Goal: Task Accomplishment & Management: Use online tool/utility

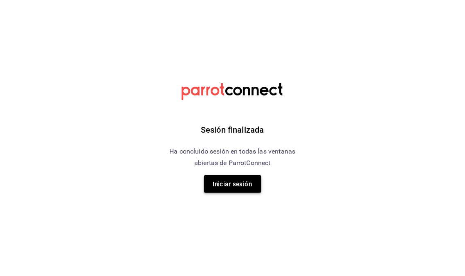
click at [230, 187] on font "Iniciar sesión" at bounding box center [232, 183] width 39 height 11
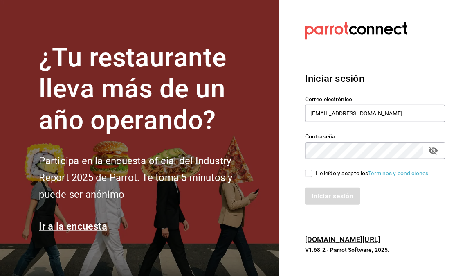
click at [310, 171] on input "He leído y acepto los Términos y condiciones." at bounding box center [308, 173] width 7 height 7
checkbox input "true"
click at [332, 189] on button "Iniciar sesión" at bounding box center [333, 195] width 56 height 17
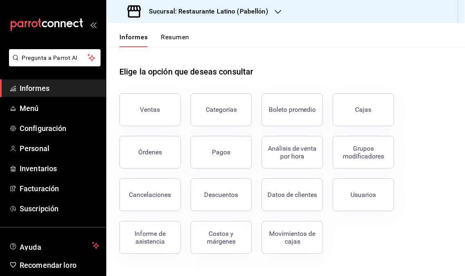
click at [277, 14] on icon "button" at bounding box center [278, 12] width 7 height 7
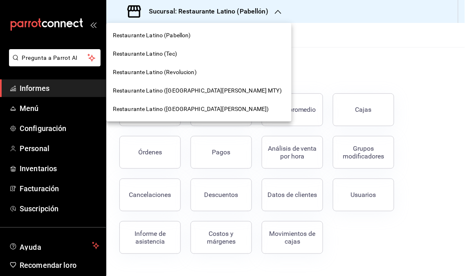
click at [197, 70] on div "Restaurante Latino (Revolucion)" at bounding box center [199, 72] width 172 height 9
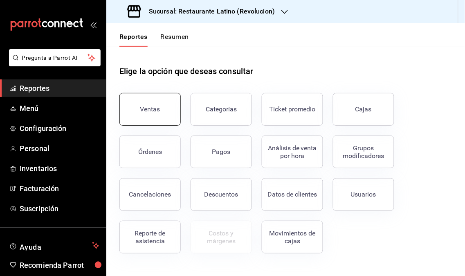
click at [166, 115] on button "Ventas" at bounding box center [149, 109] width 61 height 33
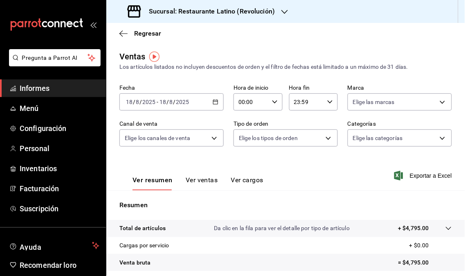
click at [276, 15] on div "Sucursal: Restaurante Latino (Revolución)" at bounding box center [202, 11] width 178 height 23
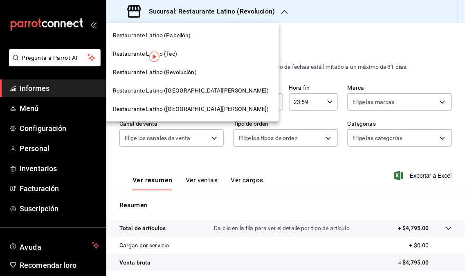
click at [198, 93] on font "Restaurante Latino (San Jerónimo MTY)" at bounding box center [191, 90] width 156 height 7
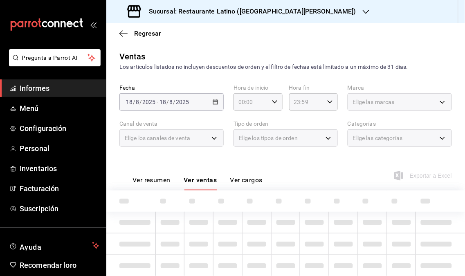
click at [70, 92] on span "Informes" at bounding box center [60, 88] width 80 height 11
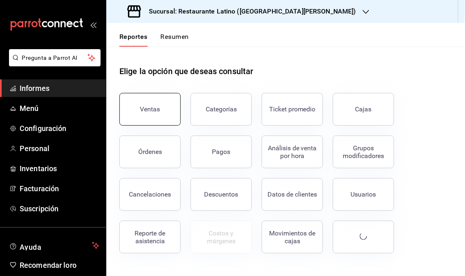
click at [175, 115] on button "Ventas" at bounding box center [149, 109] width 61 height 33
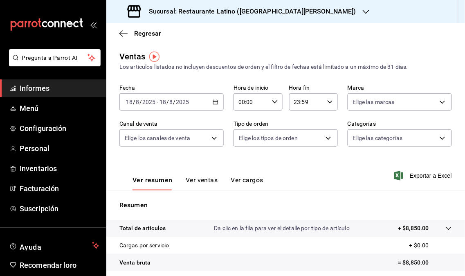
click at [363, 7] on div at bounding box center [366, 11] width 7 height 9
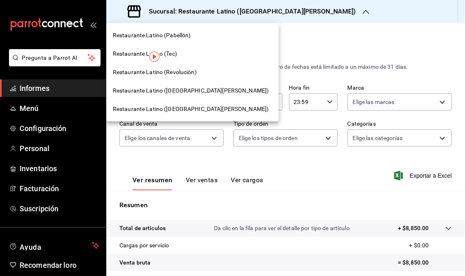
click at [182, 74] on font "Restaurante Latino (Revolución)" at bounding box center [155, 72] width 84 height 7
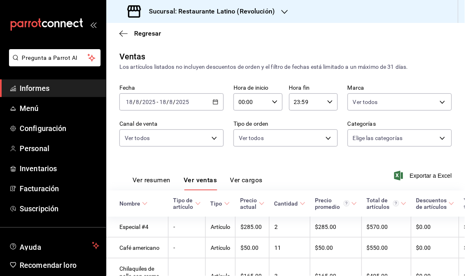
click at [59, 89] on span "Informes" at bounding box center [60, 88] width 80 height 11
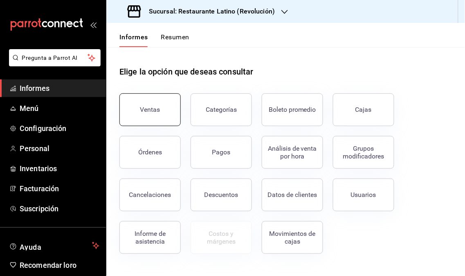
click at [148, 117] on button "Ventas" at bounding box center [149, 109] width 61 height 33
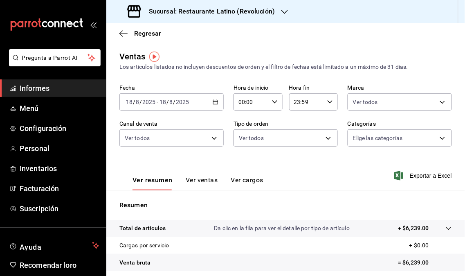
click at [213, 107] on div "2025-08-18 18 / 8 / 2025 - 2025-08-18 18 / 8 / 2025" at bounding box center [171, 101] width 104 height 17
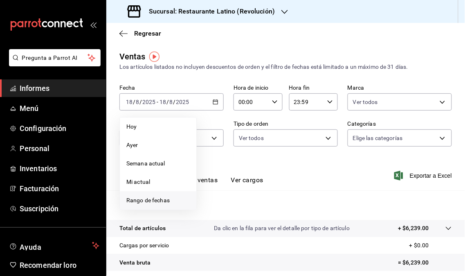
click at [166, 200] on font "Rango de fechas" at bounding box center [147, 200] width 43 height 7
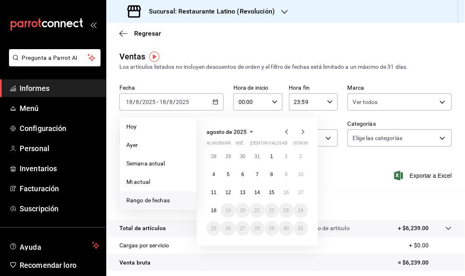
click at [289, 134] on icon "button" at bounding box center [287, 132] width 10 height 10
click at [288, 134] on icon "button" at bounding box center [287, 132] width 10 height 10
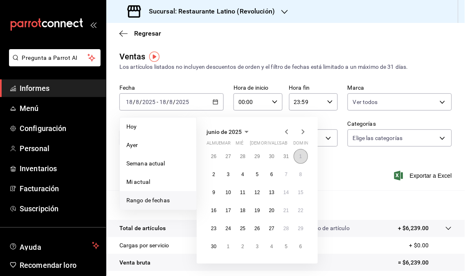
click at [303, 158] on button "1" at bounding box center [301, 156] width 14 height 15
click at [215, 244] on font "30" at bounding box center [213, 246] width 5 height 6
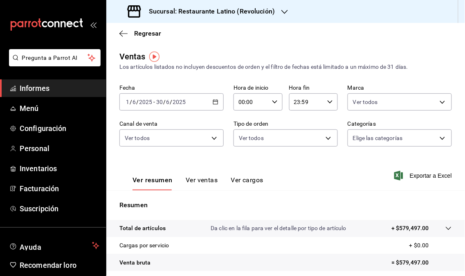
click at [216, 109] on div "2025-06-01 1 / 6 / 2025 - 2025-06-30 30 / 6 / 2025" at bounding box center [171, 101] width 104 height 17
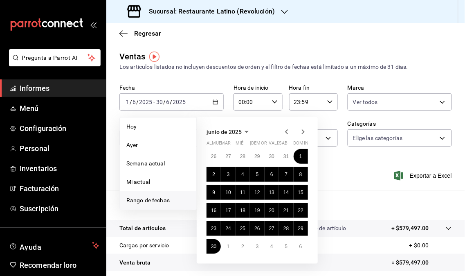
click at [302, 133] on icon "button" at bounding box center [303, 132] width 10 height 10
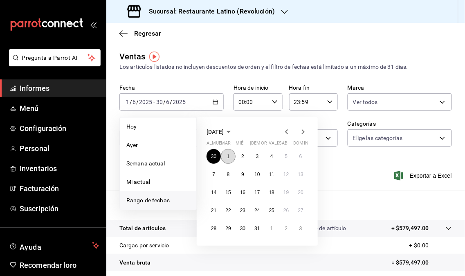
click at [228, 157] on font "1" at bounding box center [228, 156] width 3 height 6
click at [256, 231] on button "31" at bounding box center [257, 228] width 14 height 15
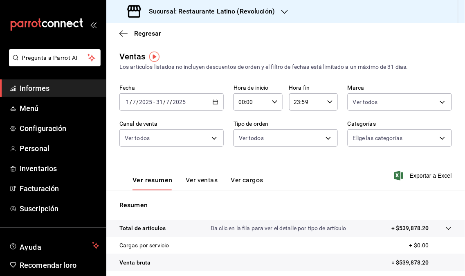
click at [209, 105] on div "2025-07-01 1 / 7 / 2025 - 2025-07-31 31 / 7 / 2025" at bounding box center [171, 101] width 104 height 17
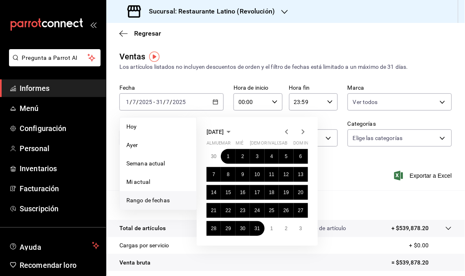
click at [303, 130] on icon "button" at bounding box center [303, 131] width 3 height 5
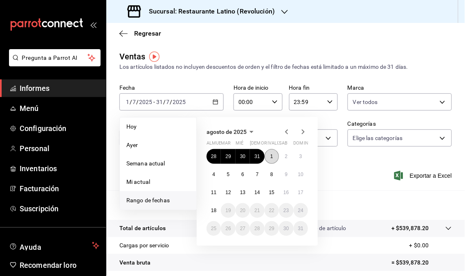
click at [271, 157] on font "1" at bounding box center [271, 156] width 3 height 6
click at [209, 211] on button "18" at bounding box center [214, 210] width 14 height 15
